Goal: Information Seeking & Learning: Learn about a topic

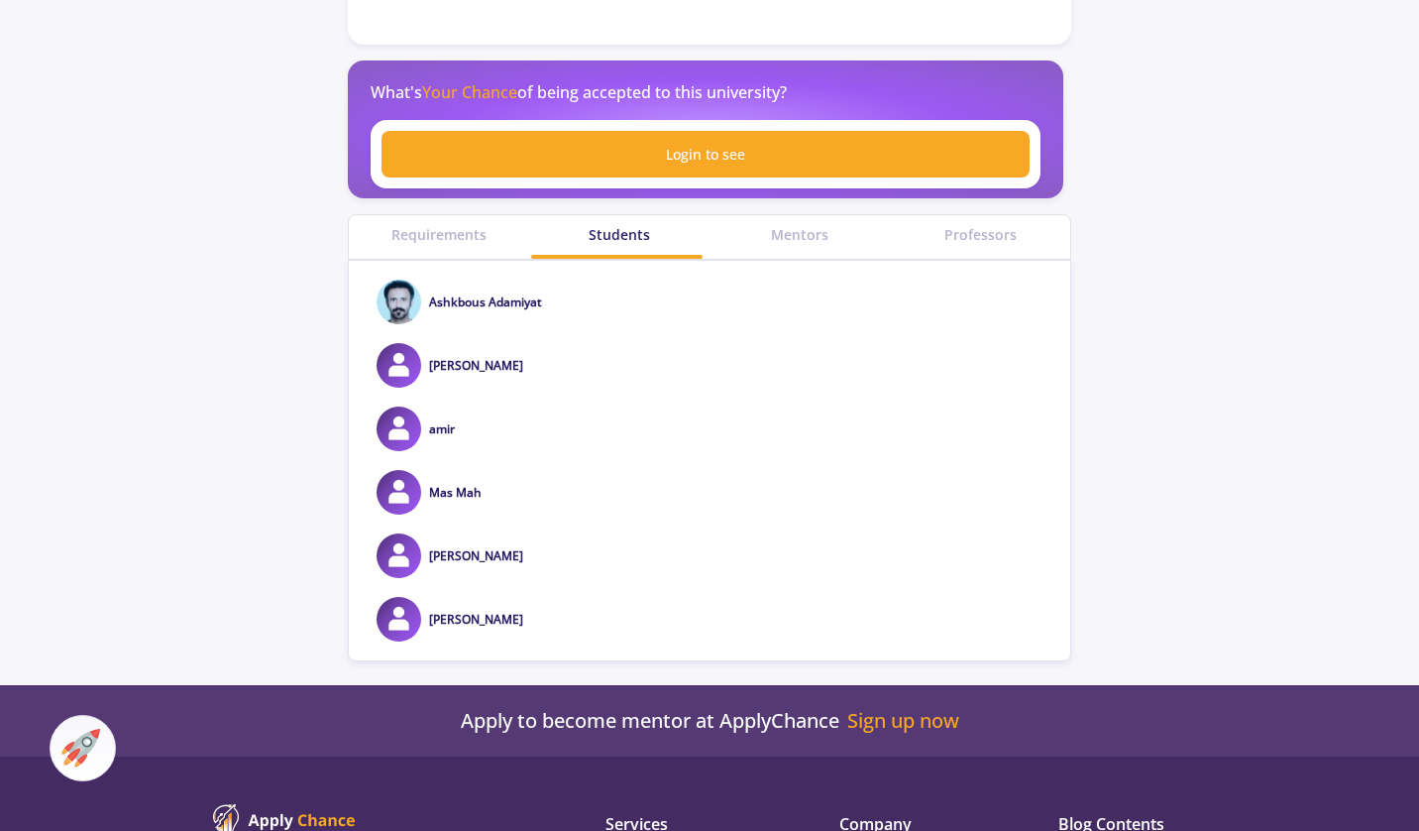
scroll to position [595, 0]
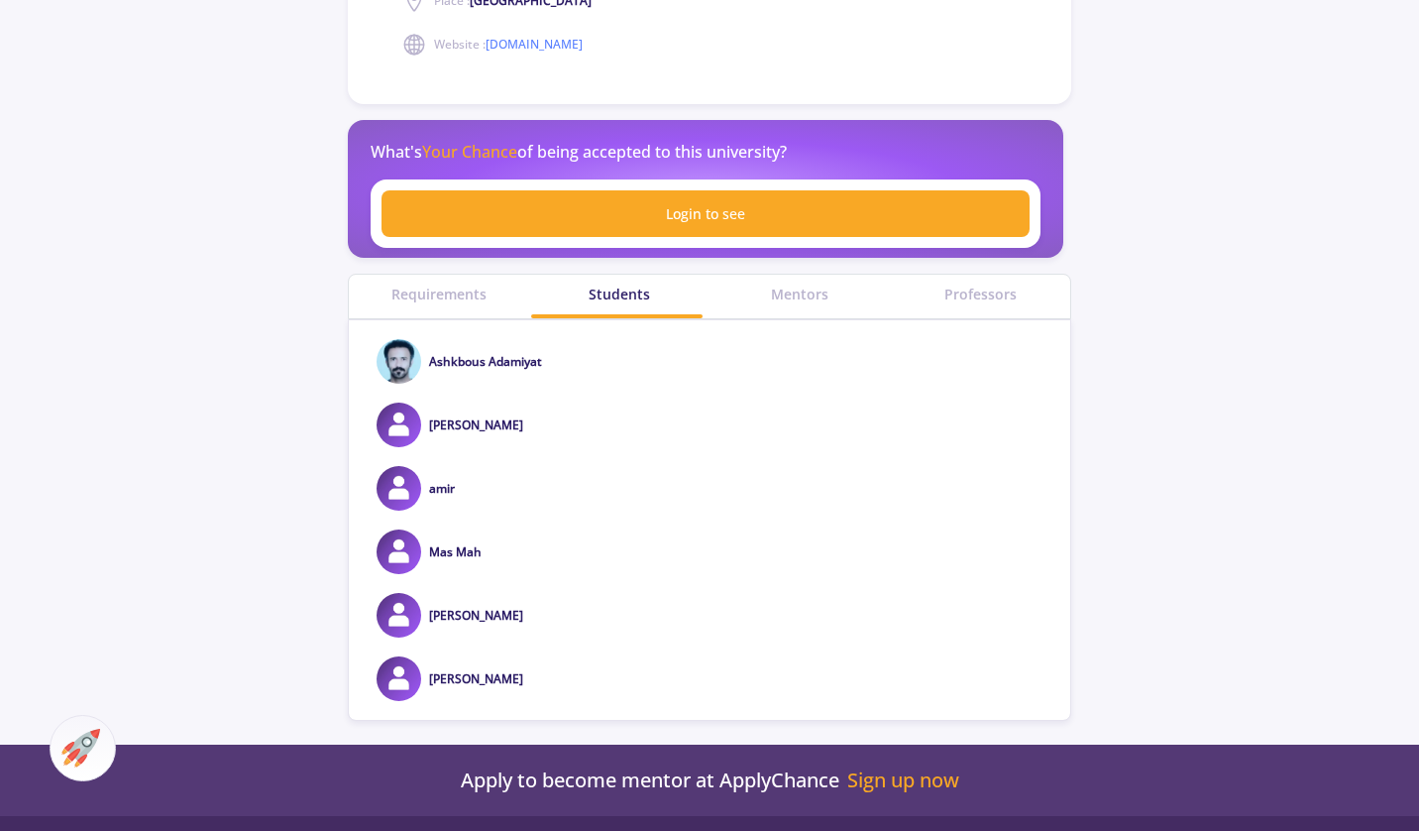
click at [454, 283] on div "Requirements" at bounding box center [439, 293] width 180 height 21
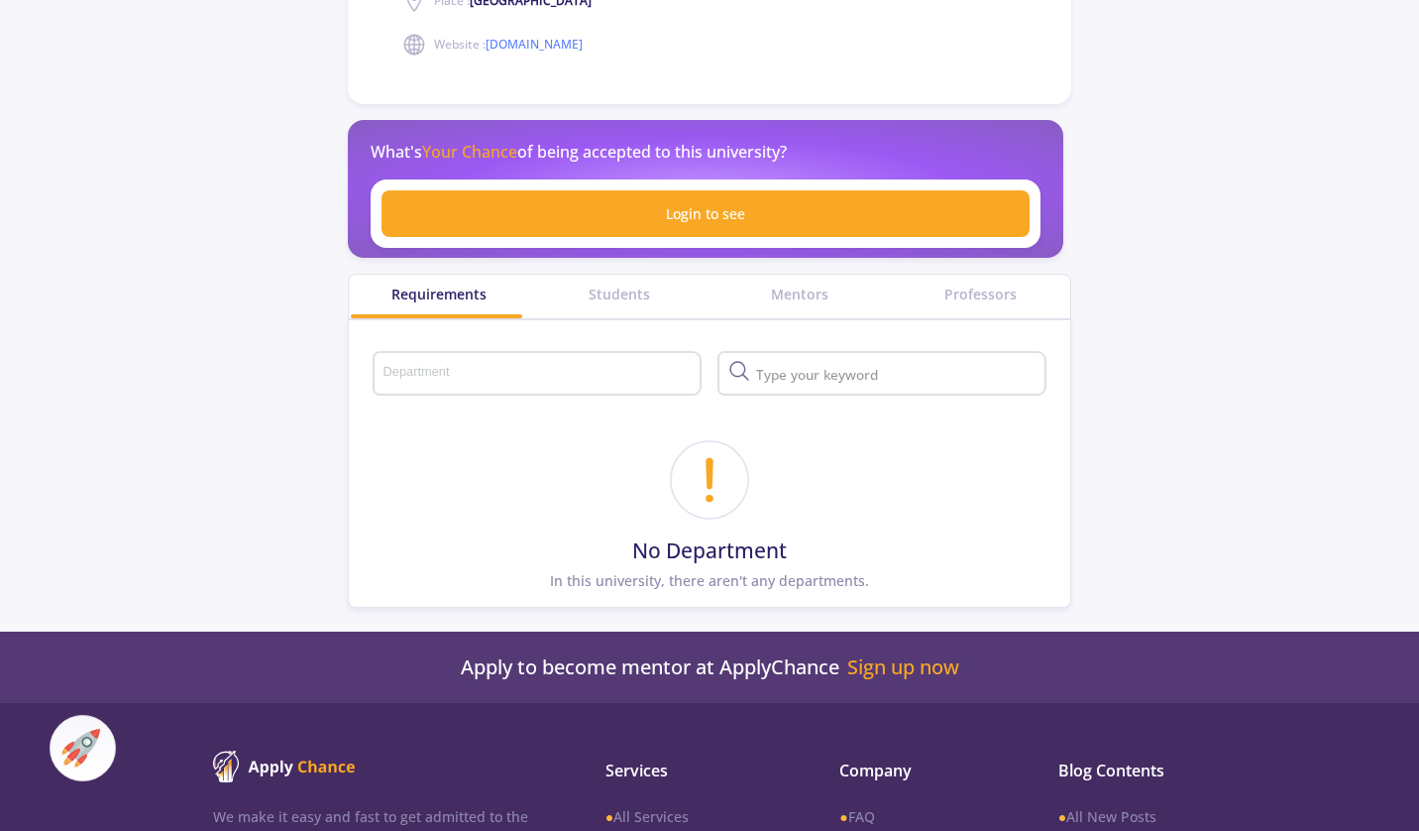
click at [623, 283] on div "Students" at bounding box center [619, 293] width 180 height 21
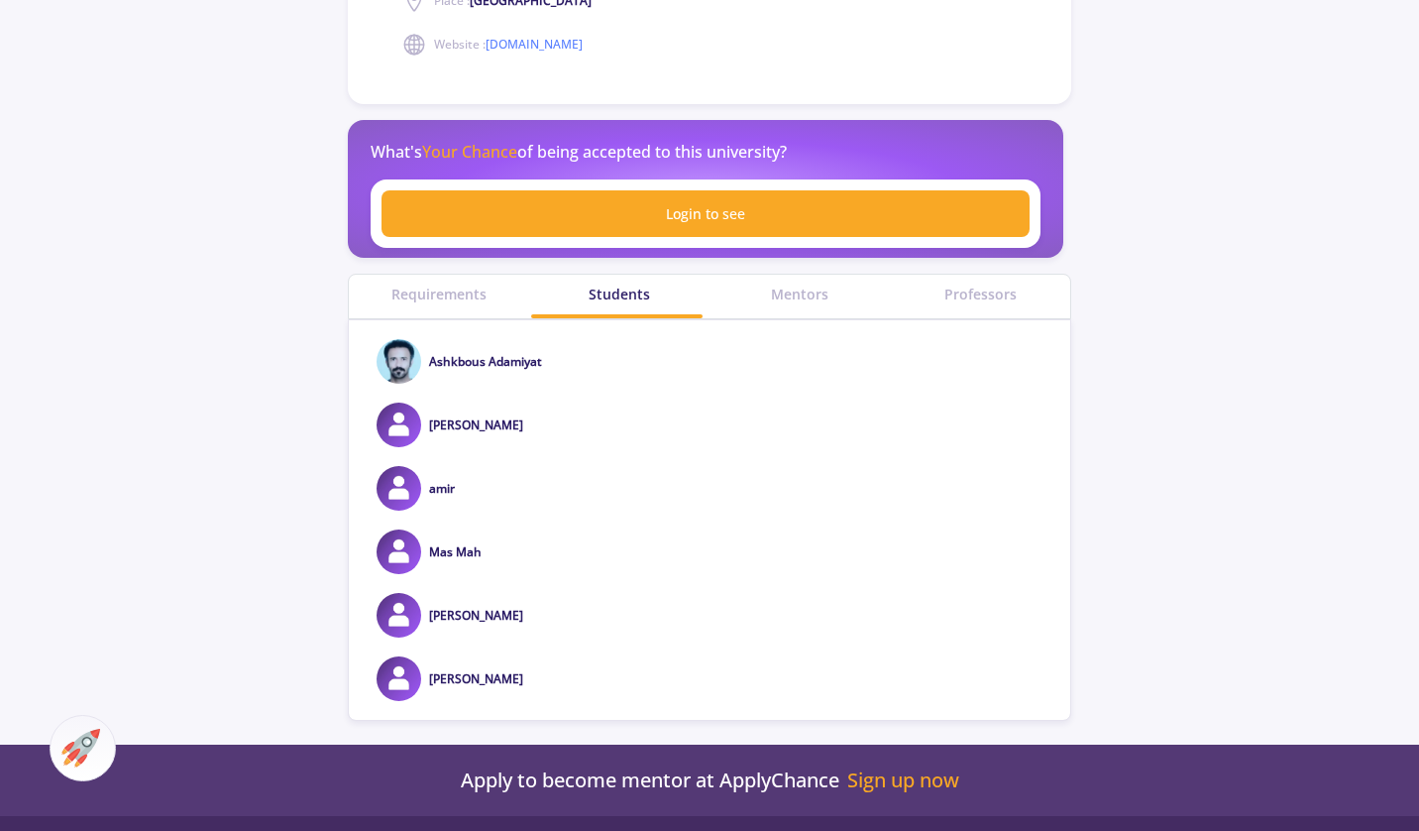
click at [794, 283] on div "Mentors" at bounding box center [800, 293] width 180 height 21
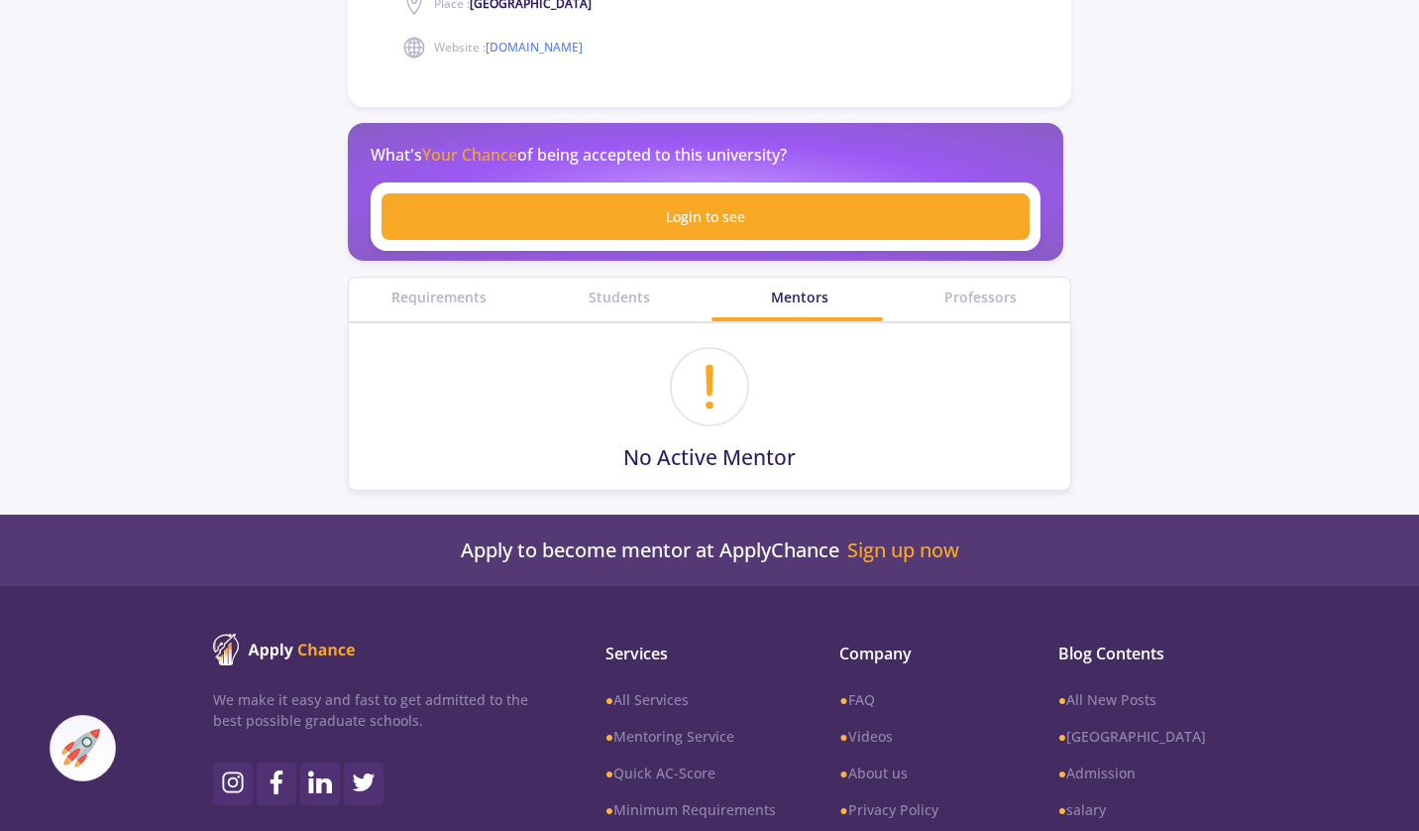
scroll to position [595, 0]
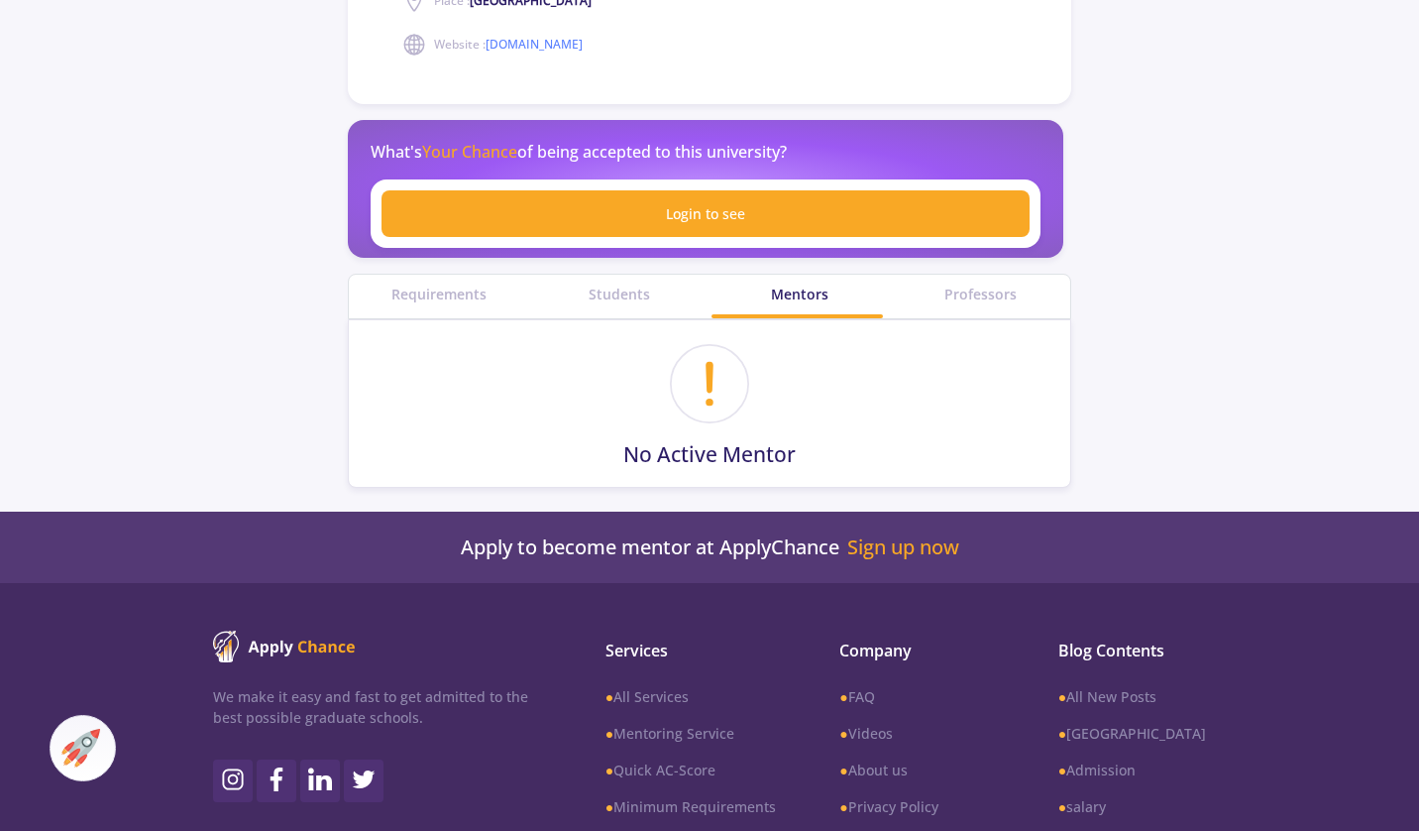
click at [1001, 283] on div "Professors" at bounding box center [980, 293] width 180 height 21
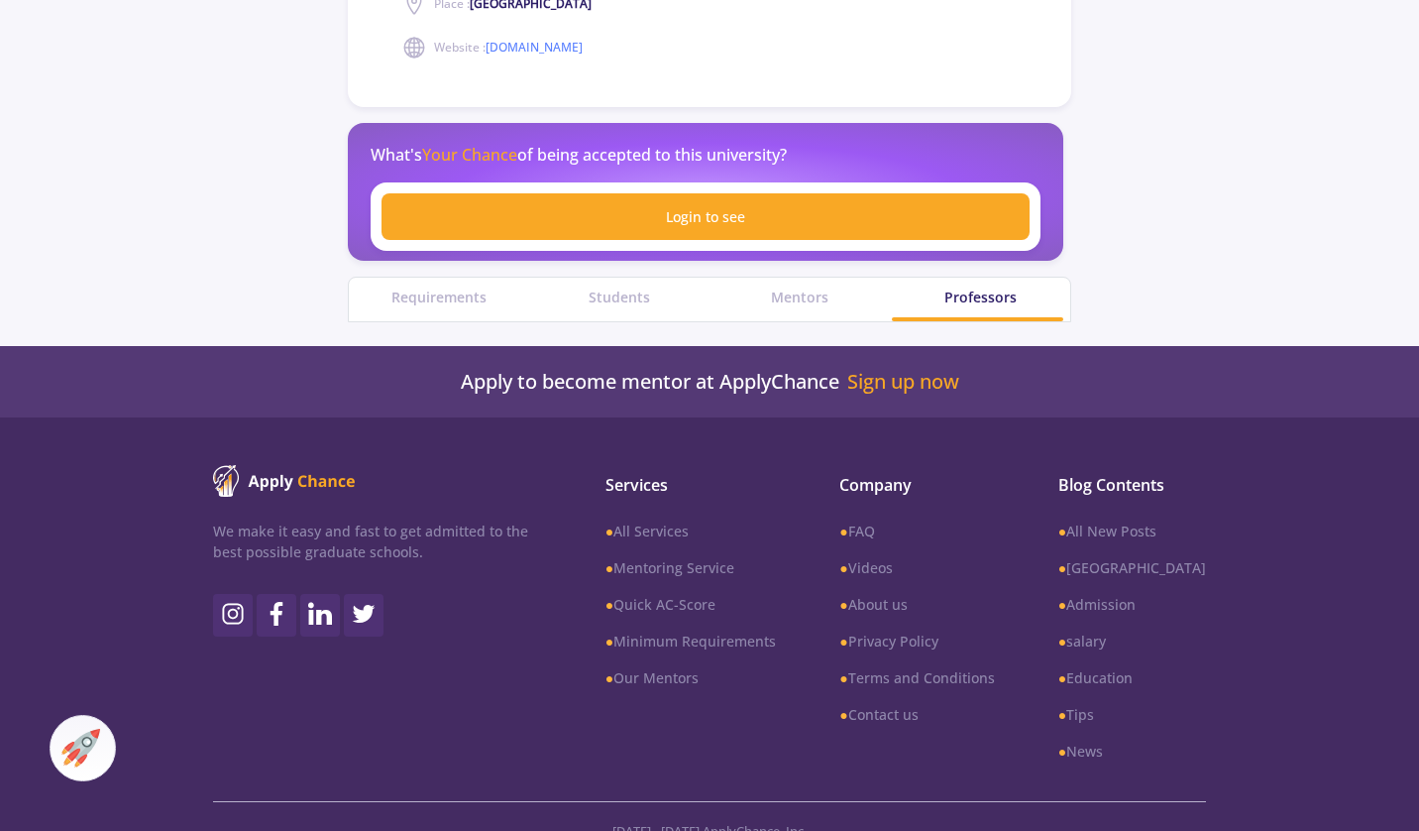
scroll to position [595, 0]
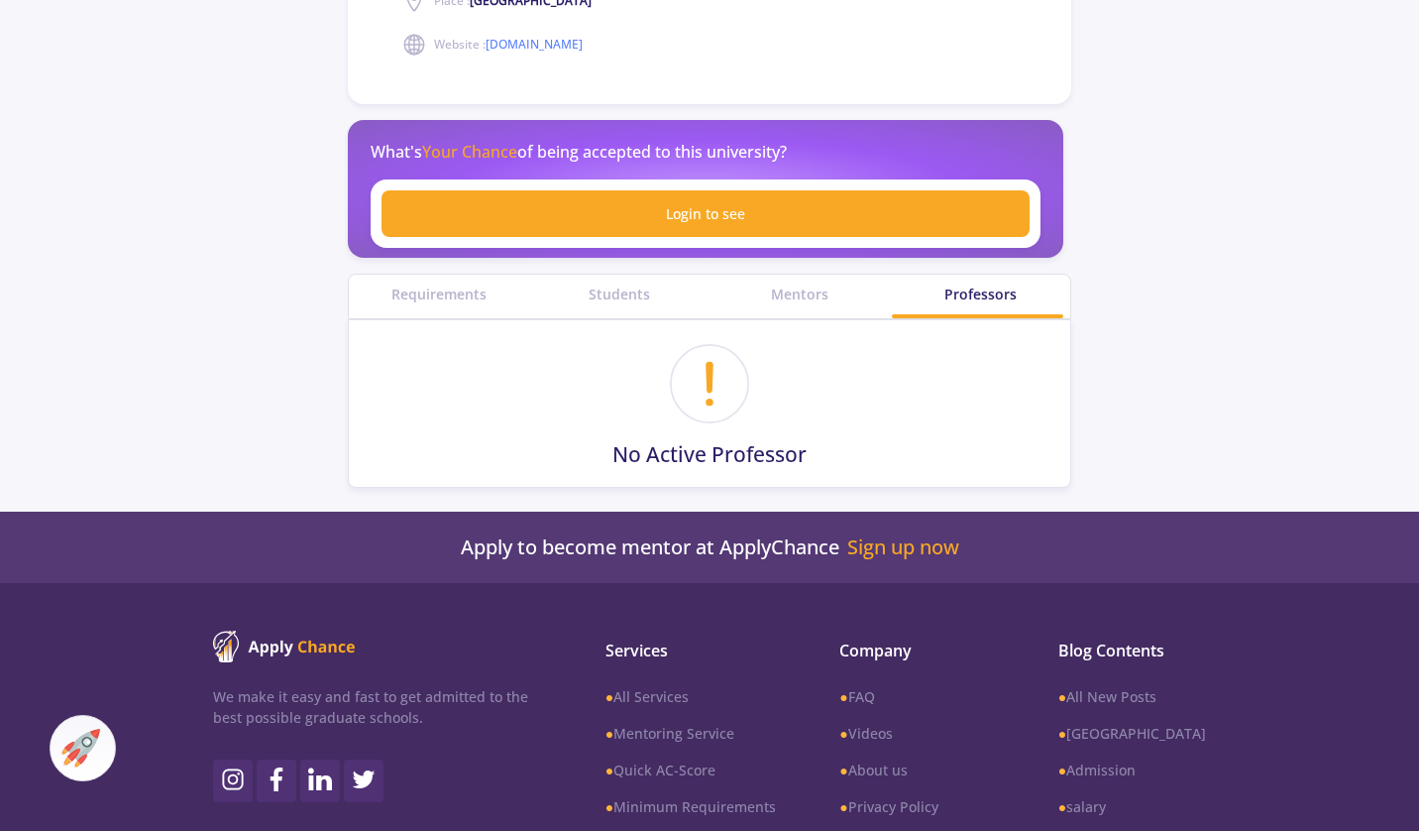
click at [649, 283] on div "Students" at bounding box center [619, 293] width 180 height 21
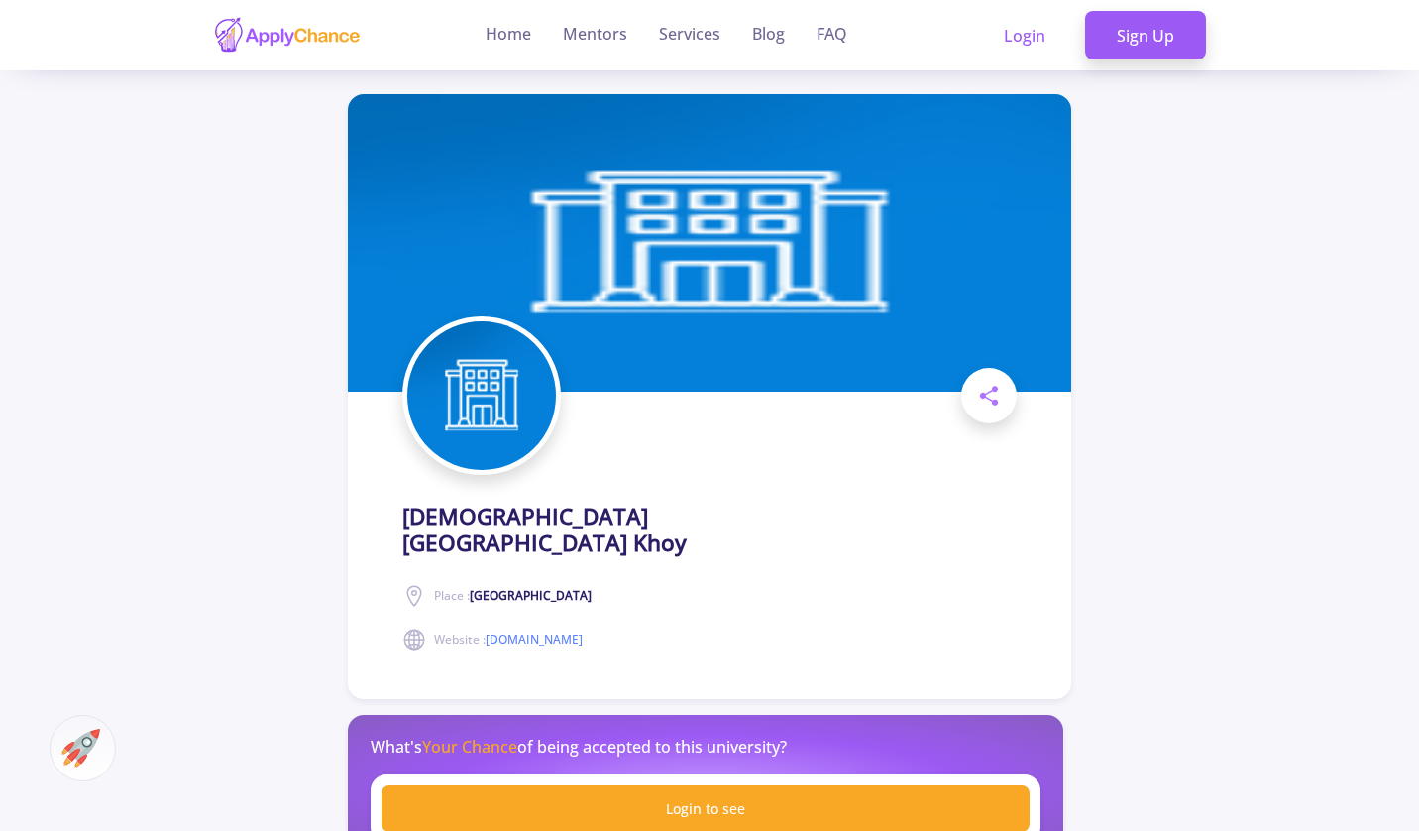
click at [526, 630] on link "[DOMAIN_NAME]" at bounding box center [534, 638] width 97 height 17
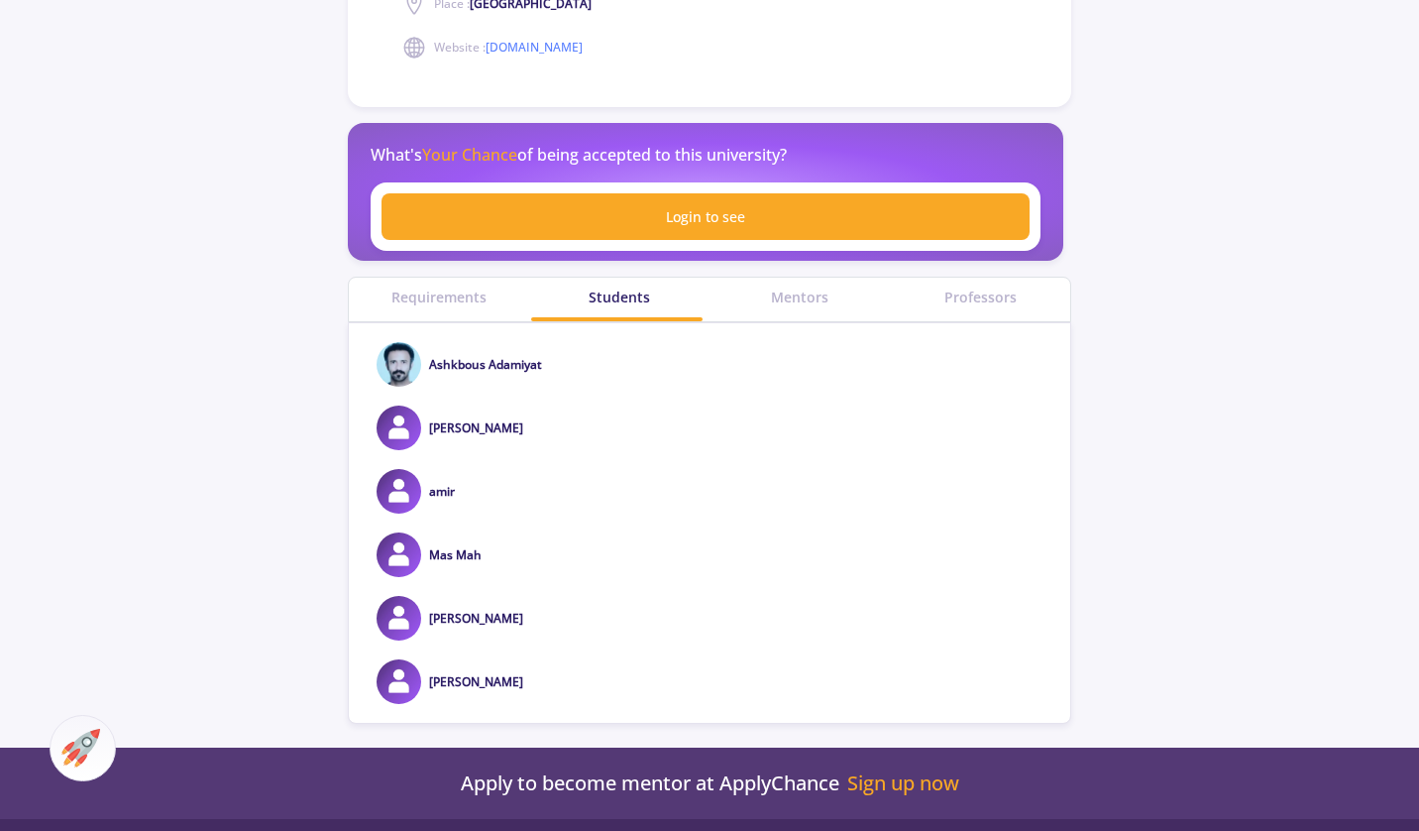
scroll to position [595, 0]
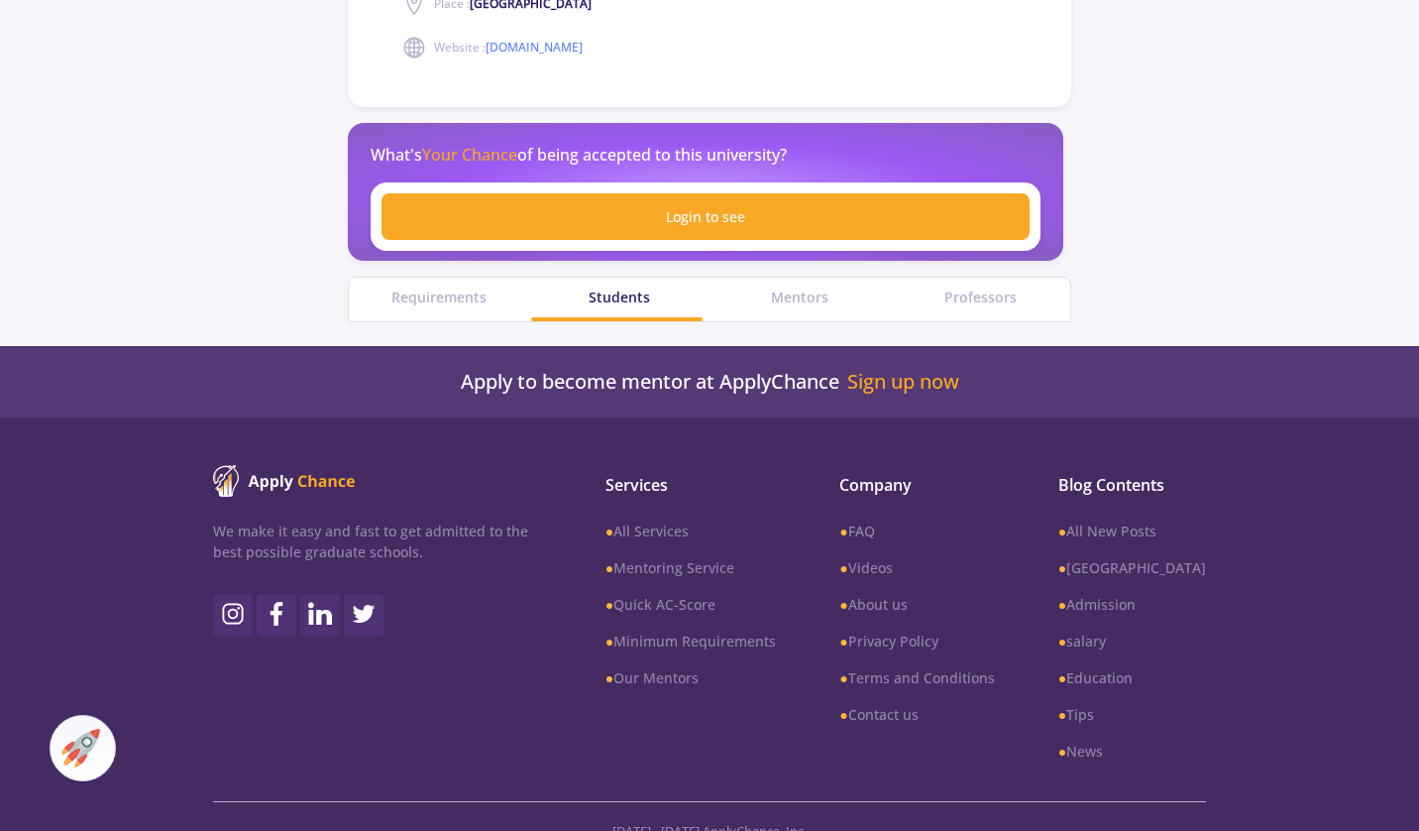
scroll to position [595, 0]
